Goal: Browse casually: Explore the website without a specific task or goal

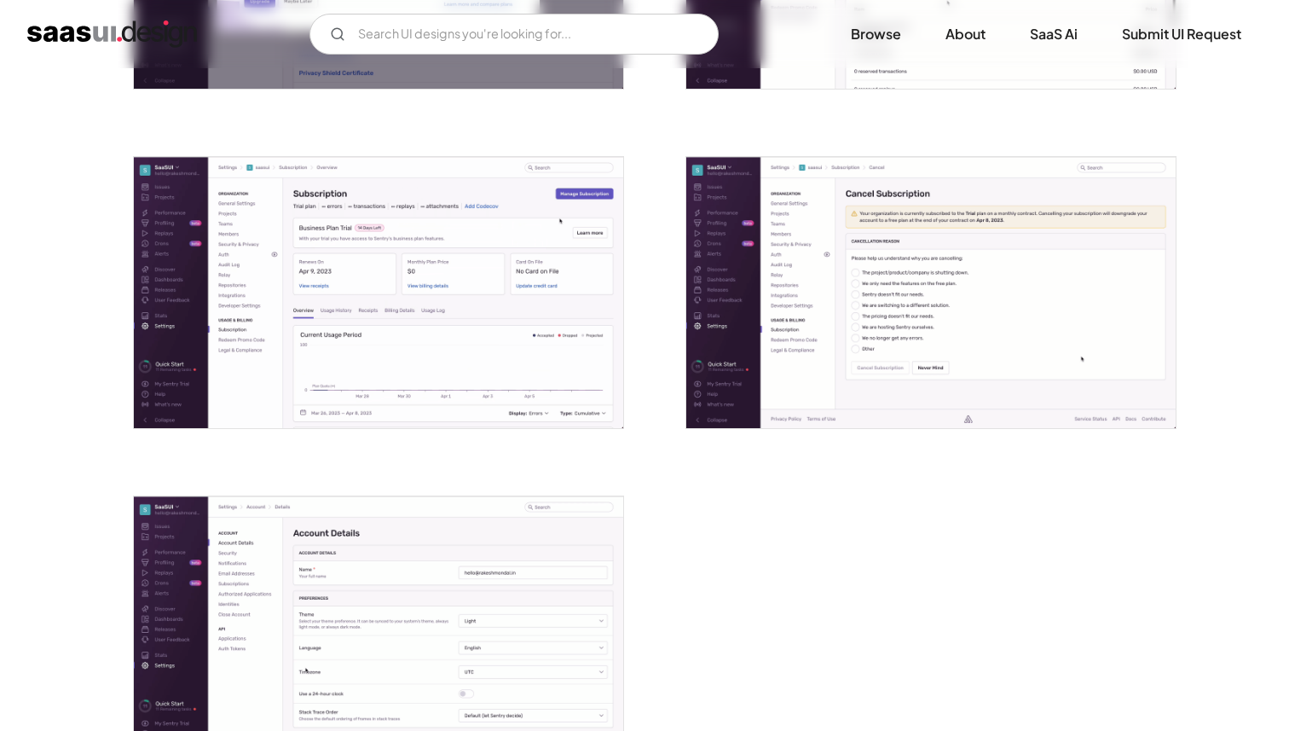
scroll to position [4625, 0]
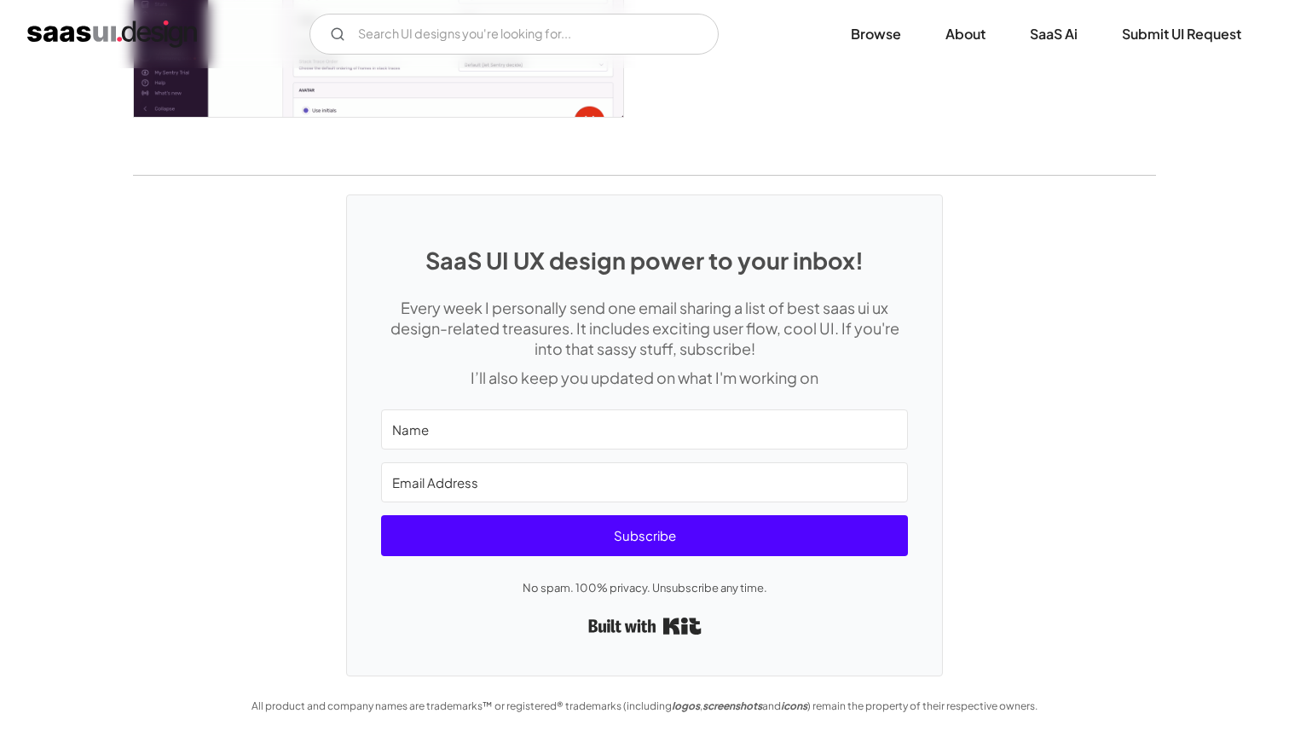
click at [636, 263] on h1 "SaaS UI UX design power to your inbox!" at bounding box center [644, 259] width 527 height 27
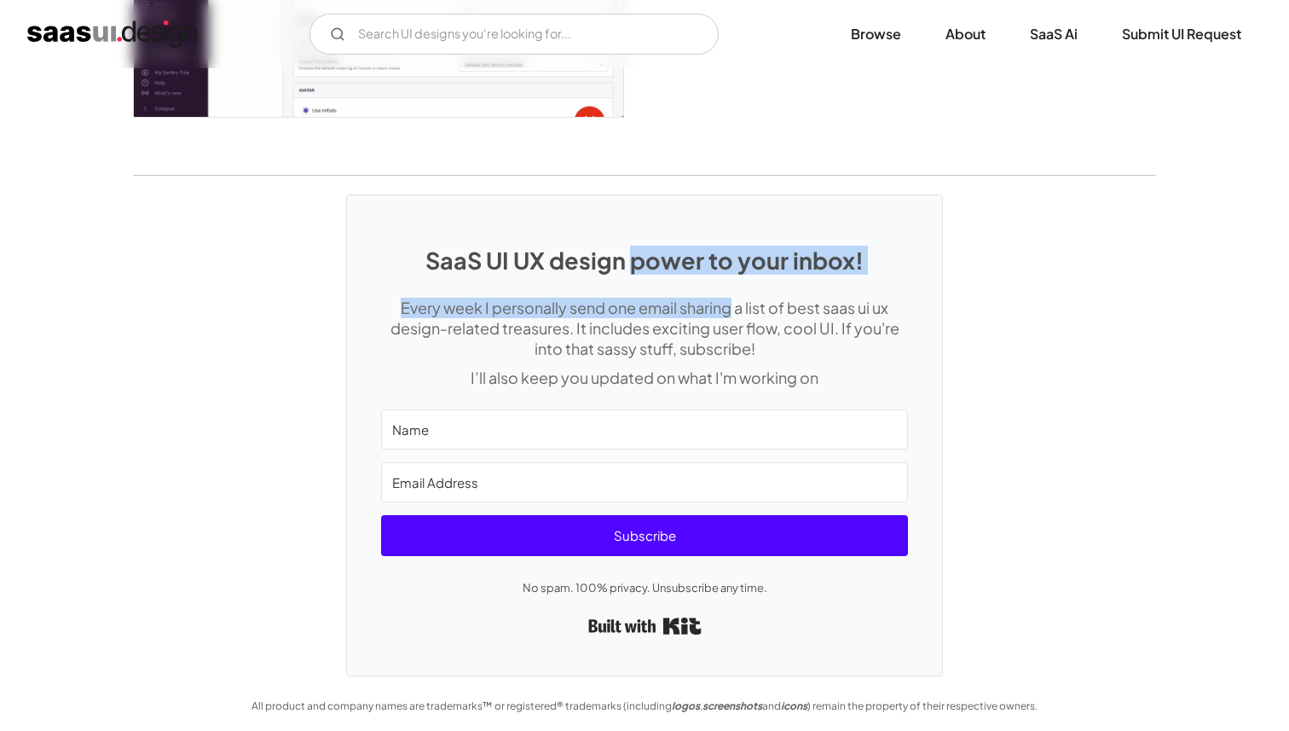
drag, startPoint x: 636, startPoint y: 263, endPoint x: 727, endPoint y: 308, distance: 101.8
click at [726, 308] on div "SaaS UI UX design power to your inbox! Every week I personally send one email s…" at bounding box center [644, 434] width 595 height 479
click at [727, 308] on p "Every week I personally send one email sharing a list of best saas ui ux design…" at bounding box center [644, 328] width 527 height 61
drag, startPoint x: 727, startPoint y: 308, endPoint x: 620, endPoint y: 241, distance: 126.4
click at [620, 241] on div "SaaS UI UX design power to your inbox! Every week I personally send one email s…" at bounding box center [644, 434] width 595 height 479
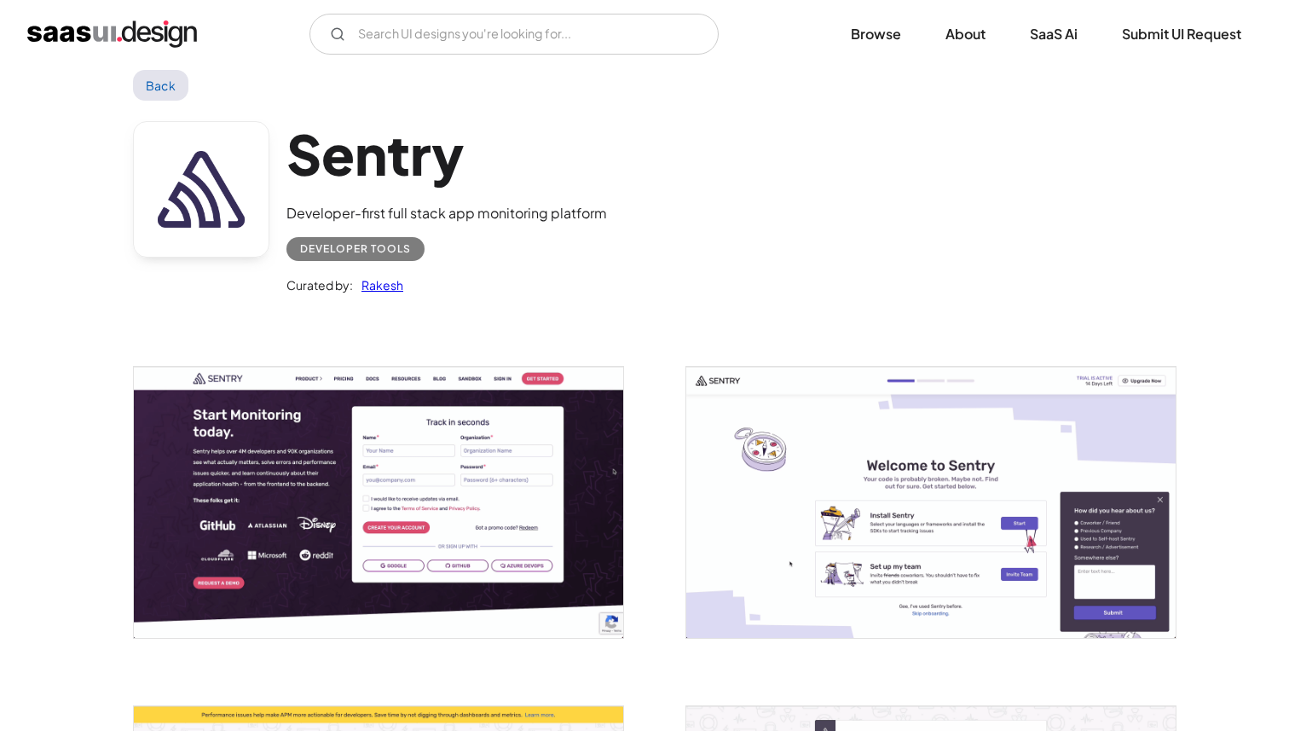
scroll to position [0, 0]
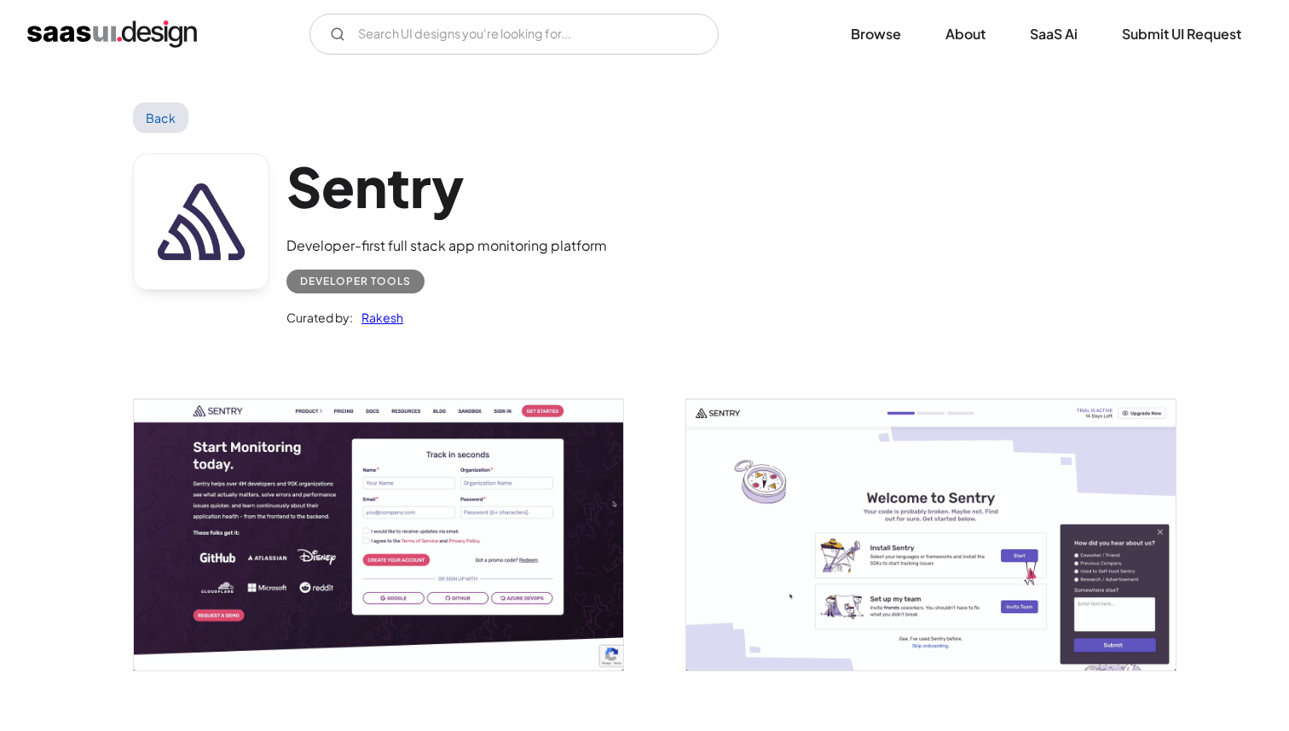
click at [366, 252] on div "Developer-first full stack app monitoring platform" at bounding box center [447, 245] width 321 height 20
drag, startPoint x: 366, startPoint y: 252, endPoint x: 418, endPoint y: 267, distance: 54.2
click at [418, 267] on div "Sentry Developer-first full stack app monitoring platform Developer tools Curat…" at bounding box center [447, 240] width 321 height 175
click at [435, 282] on div "Developer tools" at bounding box center [447, 275] width 321 height 38
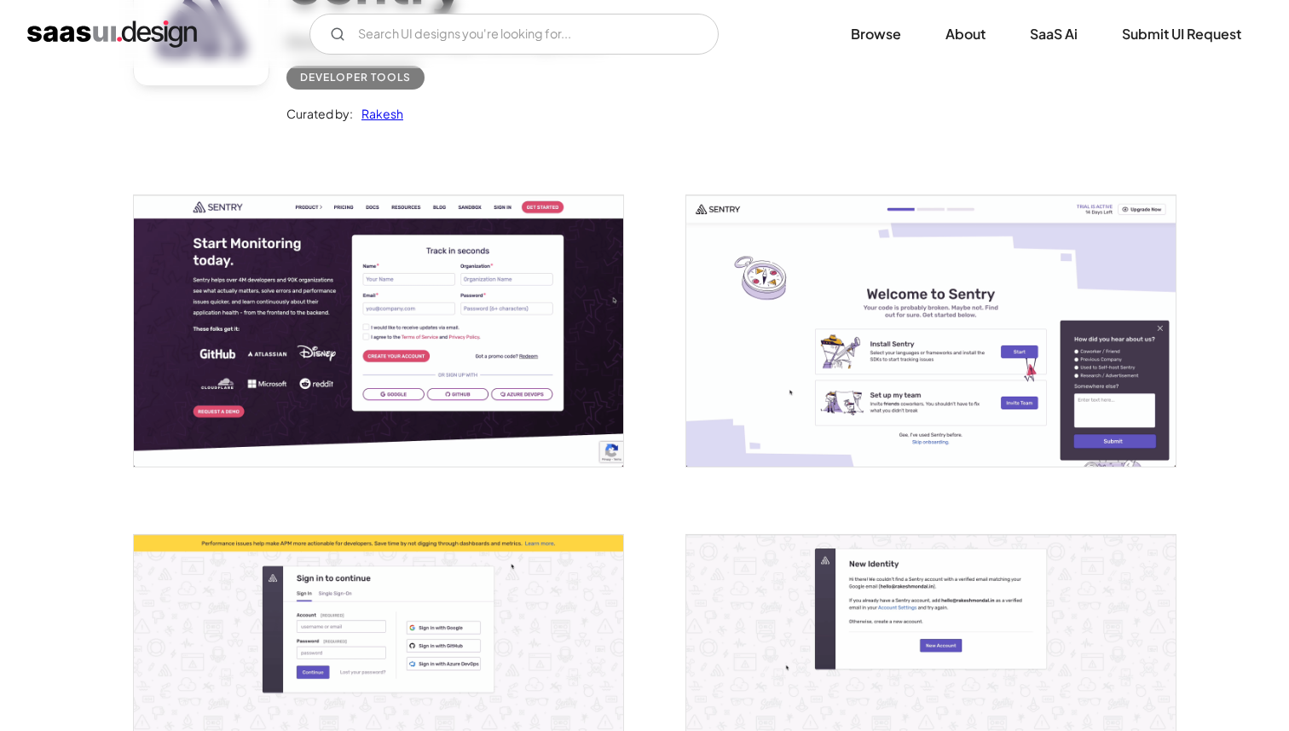
scroll to position [207, 0]
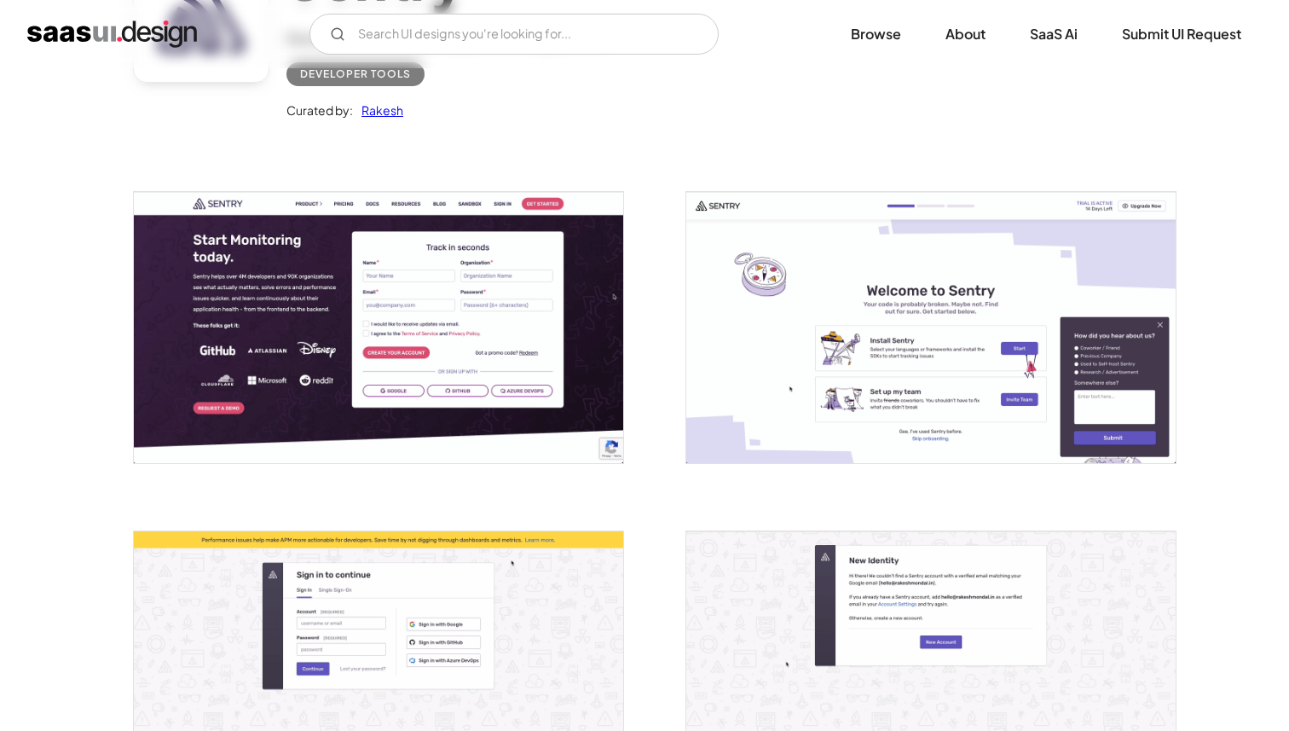
click at [778, 371] on img "open lightbox" at bounding box center [930, 327] width 489 height 271
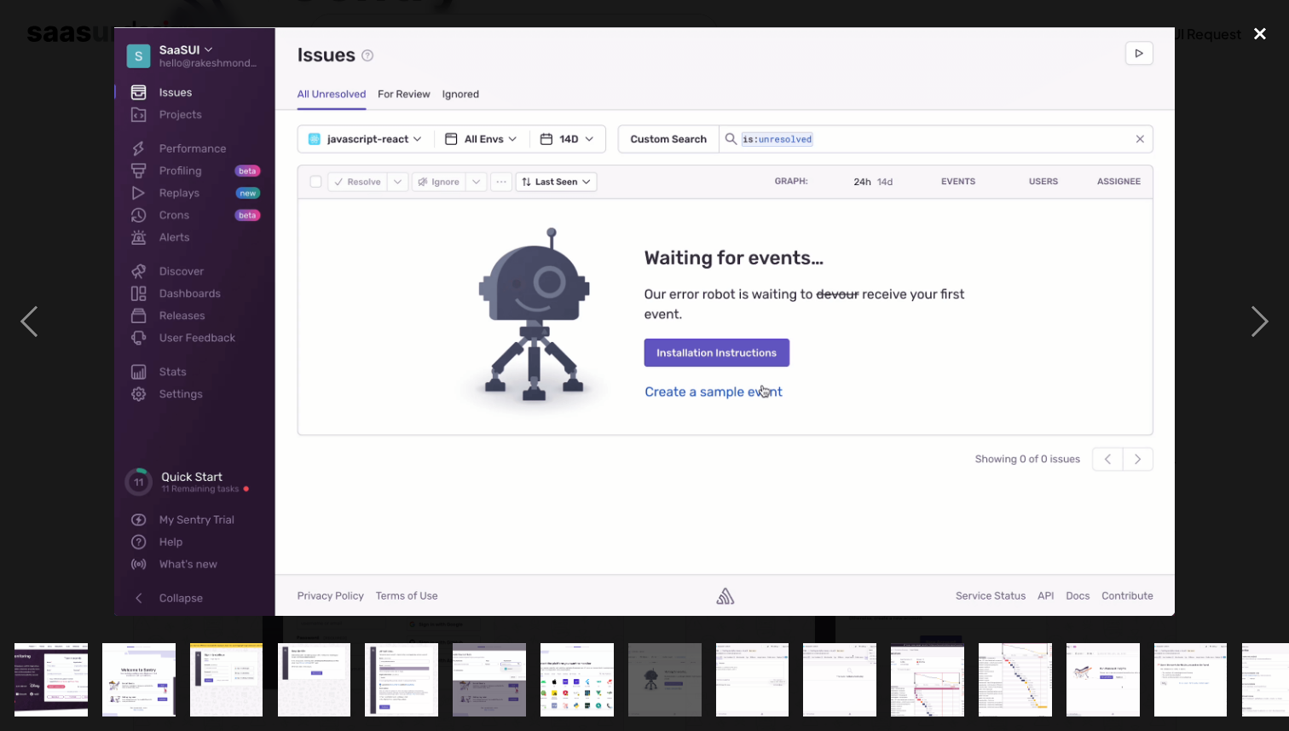
click at [1254, 28] on div "close lightbox" at bounding box center [1260, 33] width 58 height 38
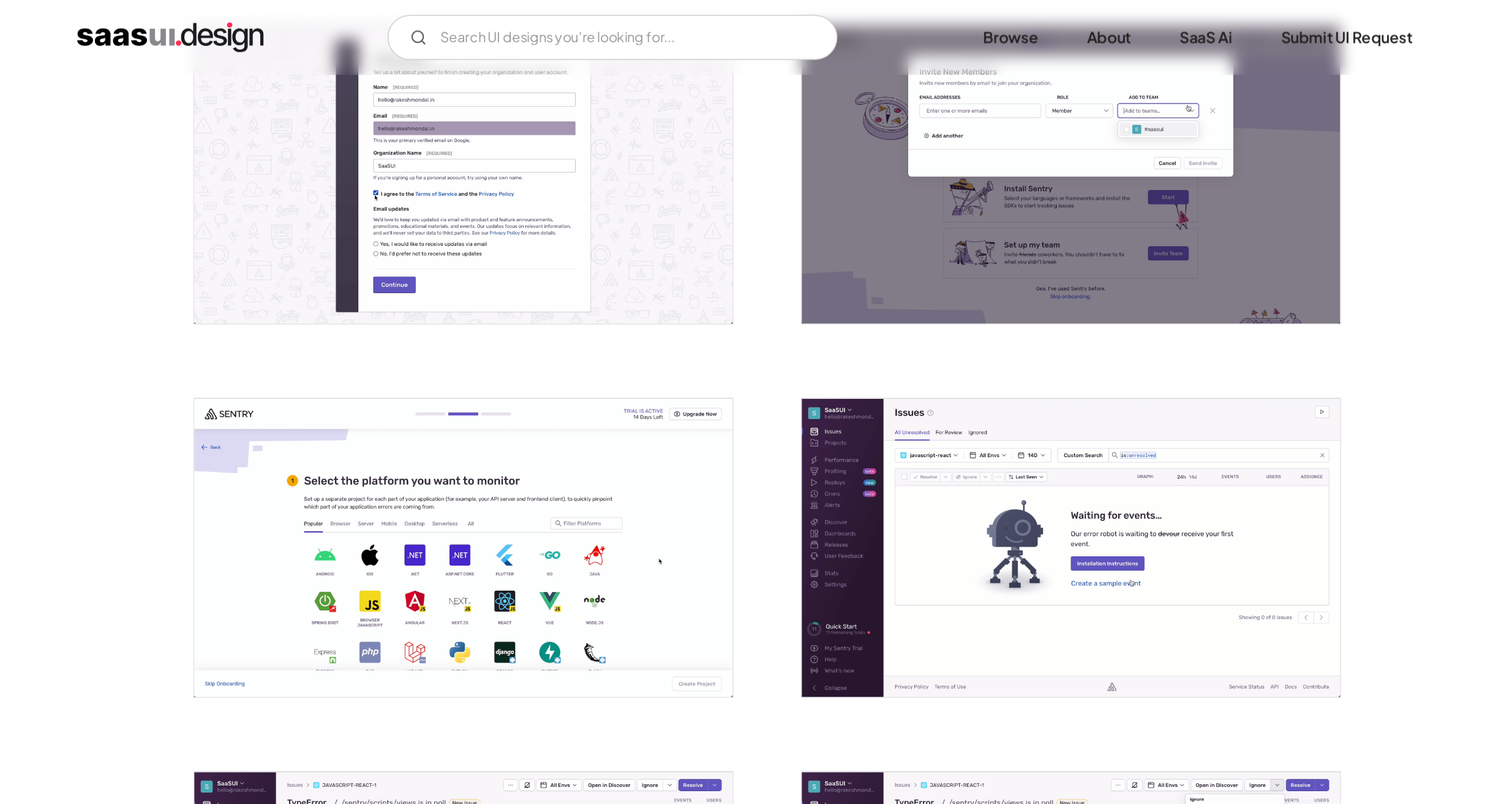
scroll to position [795, 0]
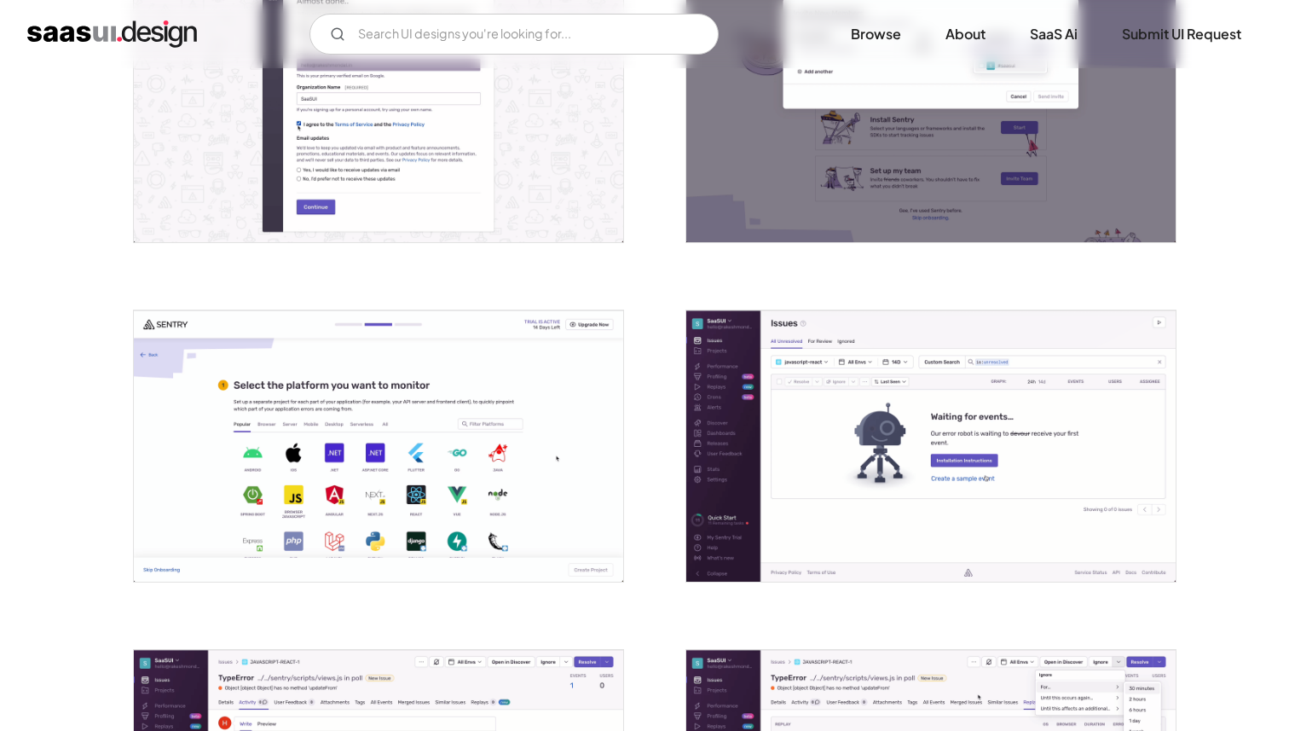
click at [723, 395] on img "open lightbox" at bounding box center [930, 445] width 489 height 271
